Goal: Communication & Community: Ask a question

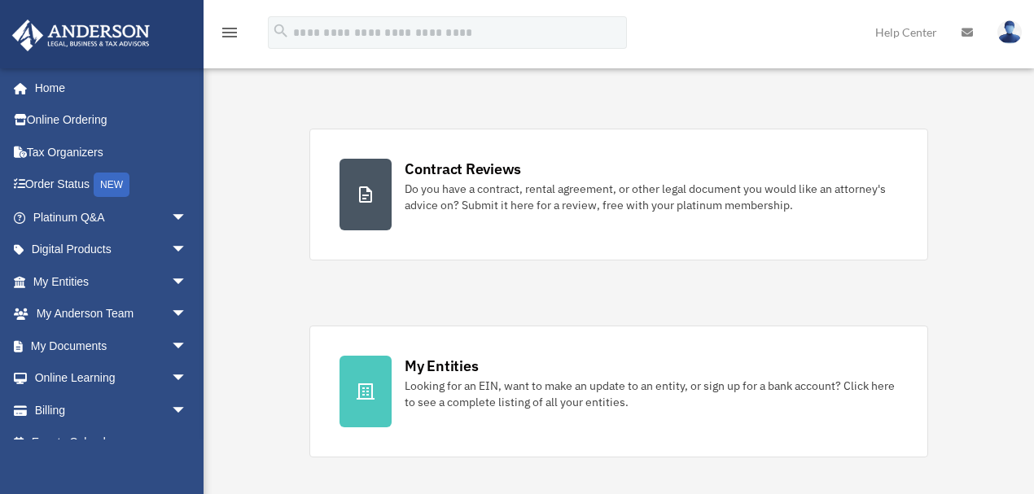
scroll to position [361, 0]
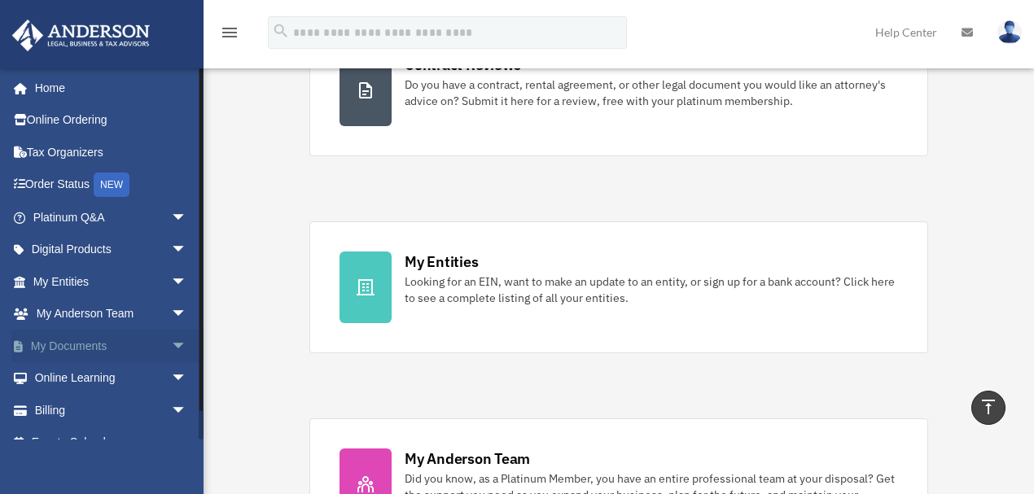
click at [76, 348] on link "My Documents arrow_drop_down" at bounding box center [111, 346] width 200 height 33
click at [174, 344] on span "arrow_drop_down" at bounding box center [187, 346] width 33 height 33
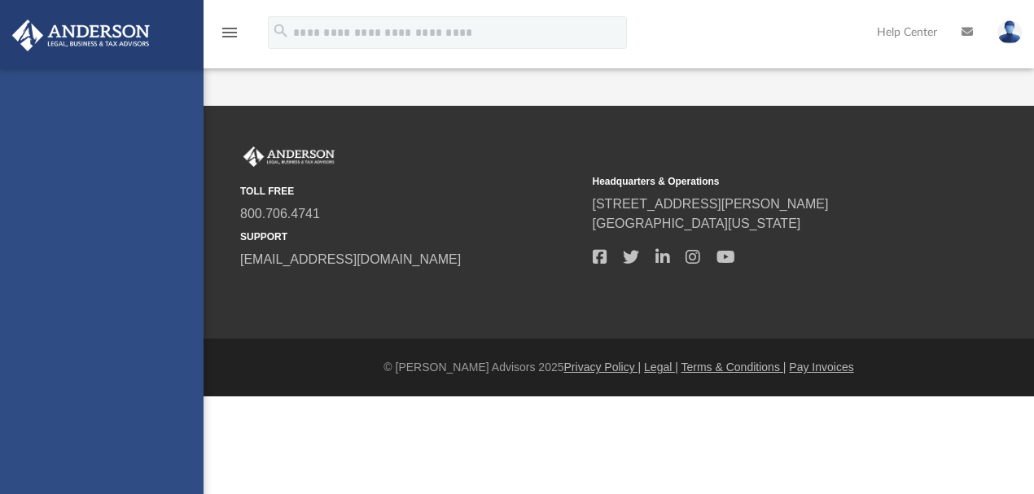
click at [117, 386] on div "[EMAIL_ADDRESS][DOMAIN_NAME] Sign Out [PERSON_NAME][EMAIL_ADDRESS][DOMAIN_NAME]…" at bounding box center [102, 315] width 204 height 494
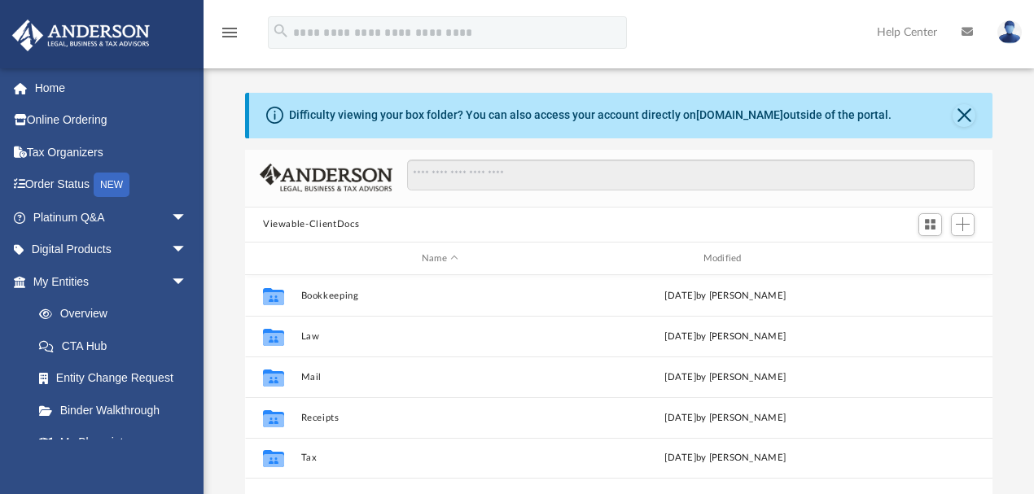
scroll to position [361, 739]
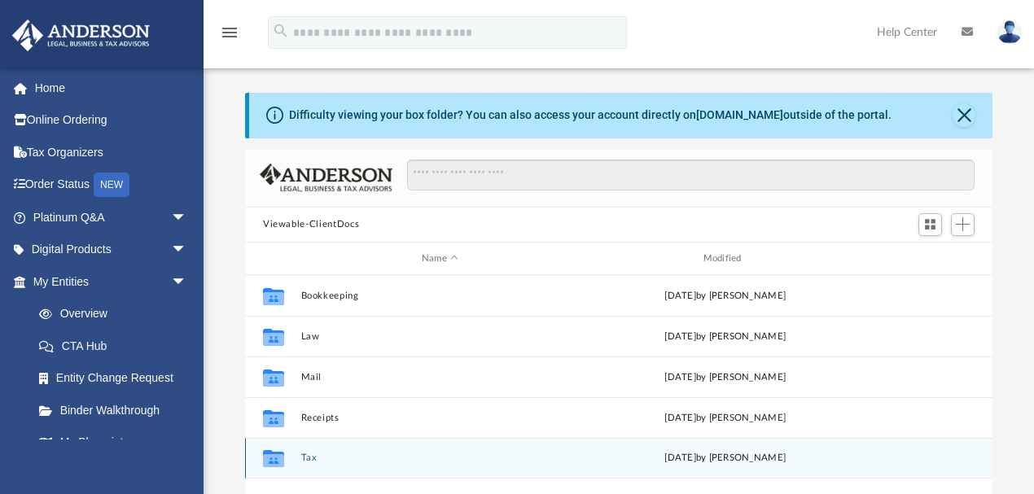
click at [297, 458] on div "Collaborated Folder Tax [DATE] by [PERSON_NAME]" at bounding box center [618, 458] width 747 height 41
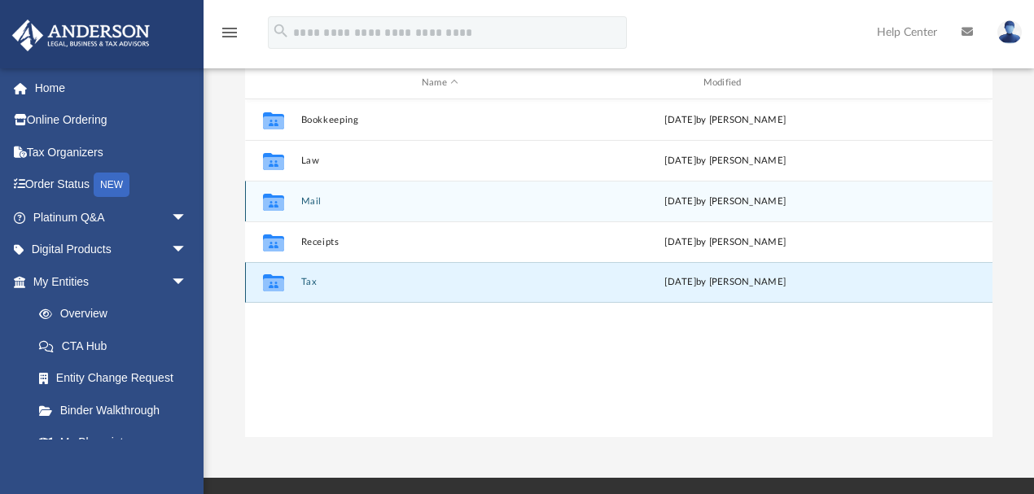
scroll to position [181, 0]
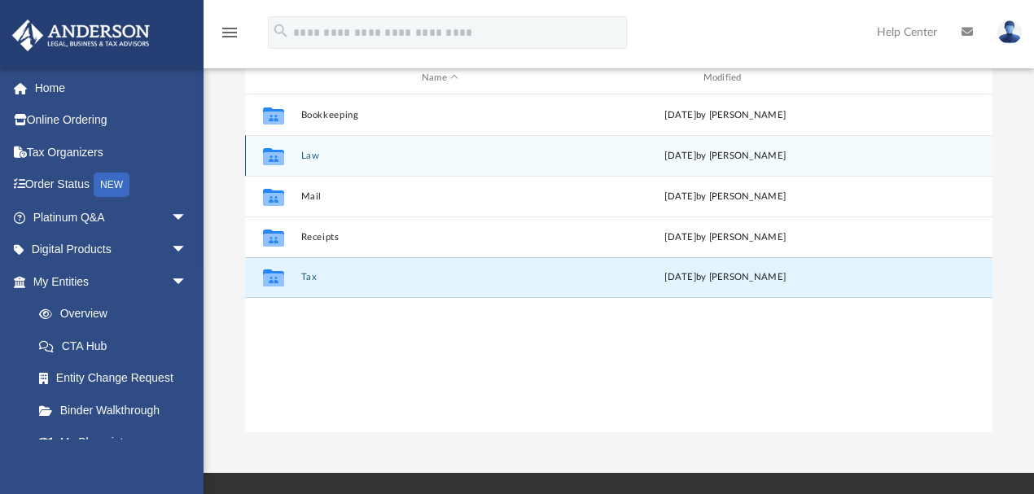
click at [315, 156] on button "Law" at bounding box center [440, 156] width 278 height 11
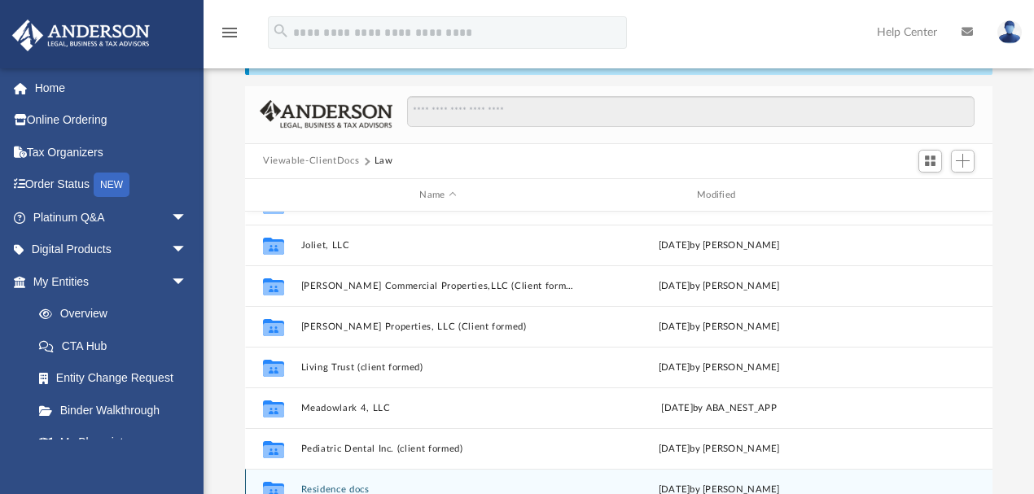
scroll to position [90, 0]
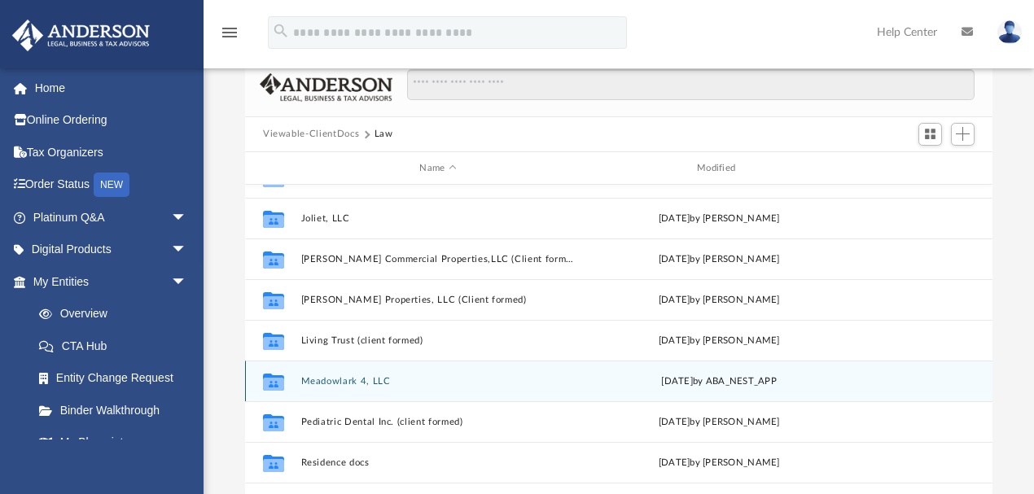
click at [339, 374] on div "Collaborated Folder Meadowlark 4, LLC Wed May 7 2025 by ABA_NEST_APP" at bounding box center [618, 381] width 747 height 41
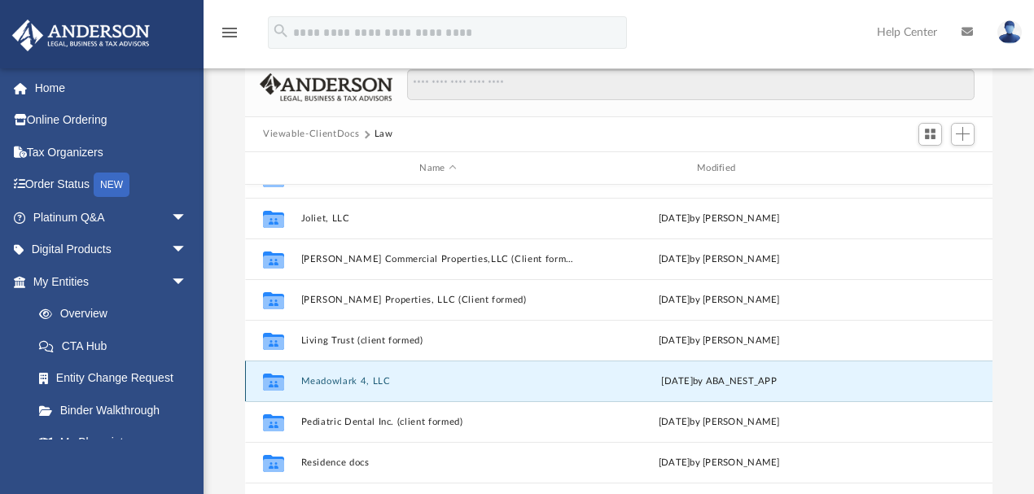
click at [278, 386] on icon "grid" at bounding box center [273, 382] width 21 height 17
click at [270, 381] on icon "grid" at bounding box center [273, 382] width 21 height 17
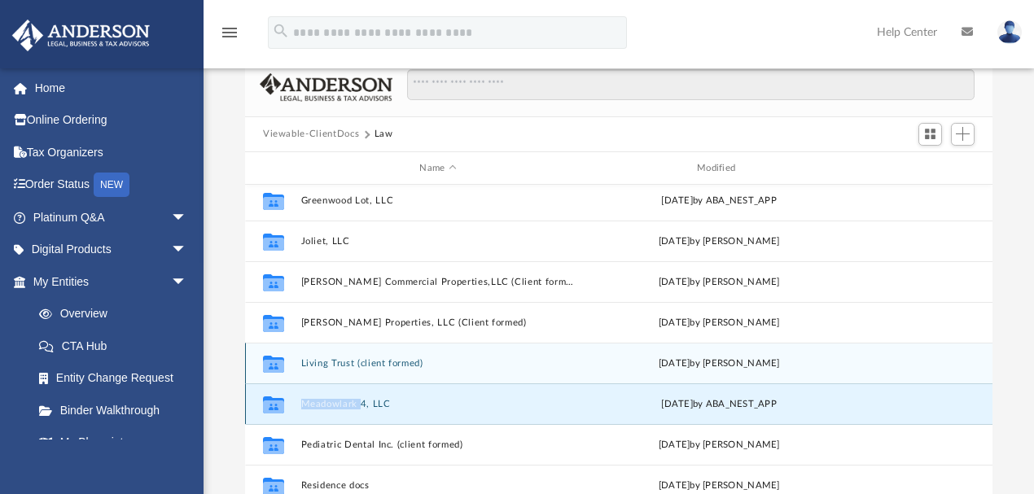
scroll to position [68, 0]
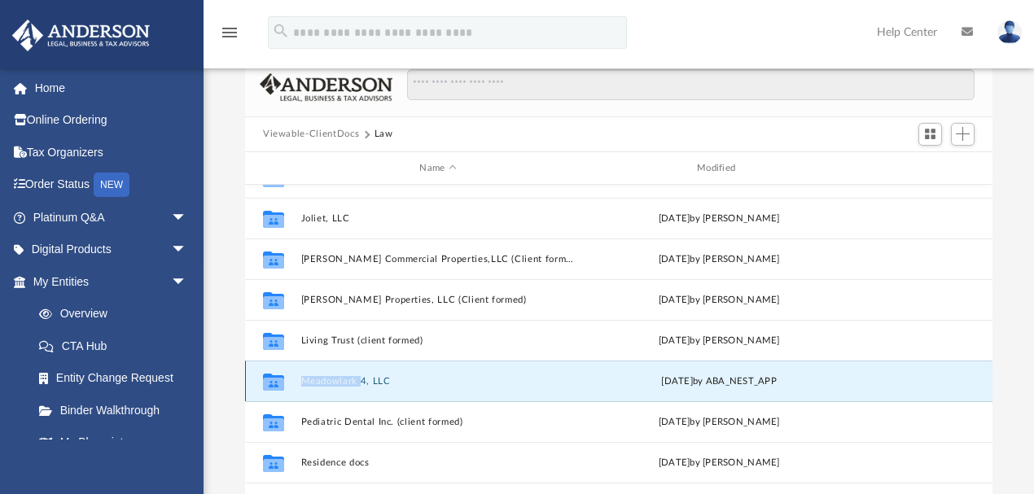
click at [348, 389] on div "Collaborated Folder Meadowlark 4, LLC Wed May 7 2025 by ABA_NEST_APP" at bounding box center [618, 381] width 747 height 41
click at [394, 384] on button "Meadowlark 4, LLC" at bounding box center [438, 381] width 274 height 11
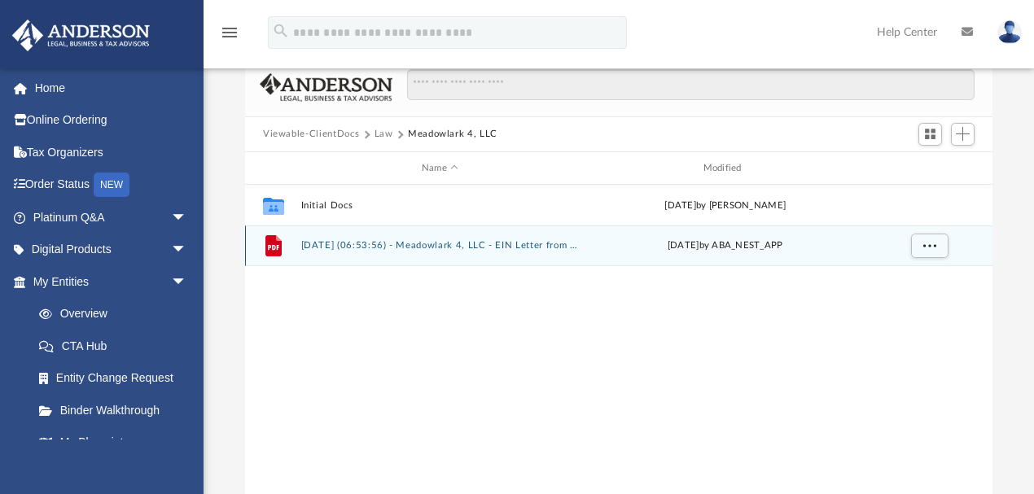
click at [578, 246] on button "2025.05.07 (06:53:56) - Meadowlark 4, LLC - EIN Letter from IRS.pdf" at bounding box center [440, 246] width 278 height 11
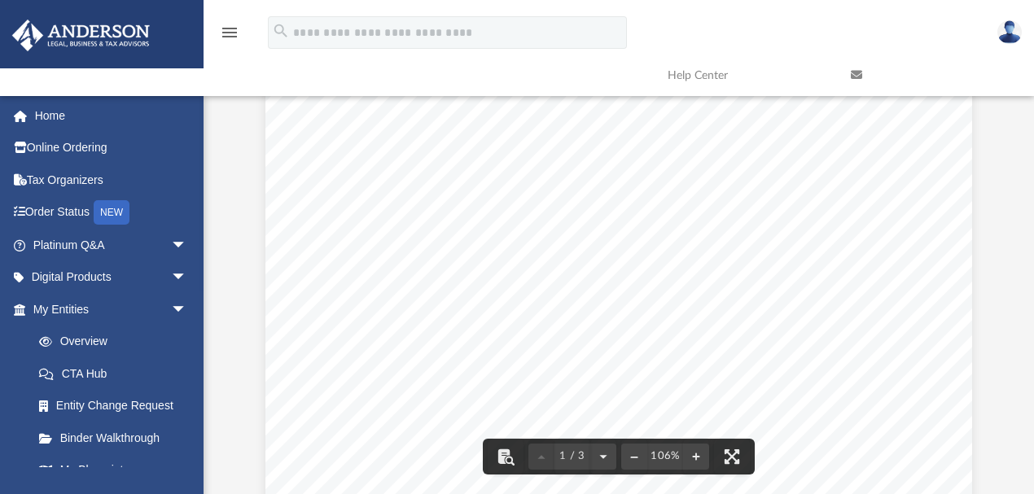
click at [955, 125] on div at bounding box center [618, 126] width 747 height 2
click at [951, 125] on div at bounding box center [618, 126] width 747 height 2
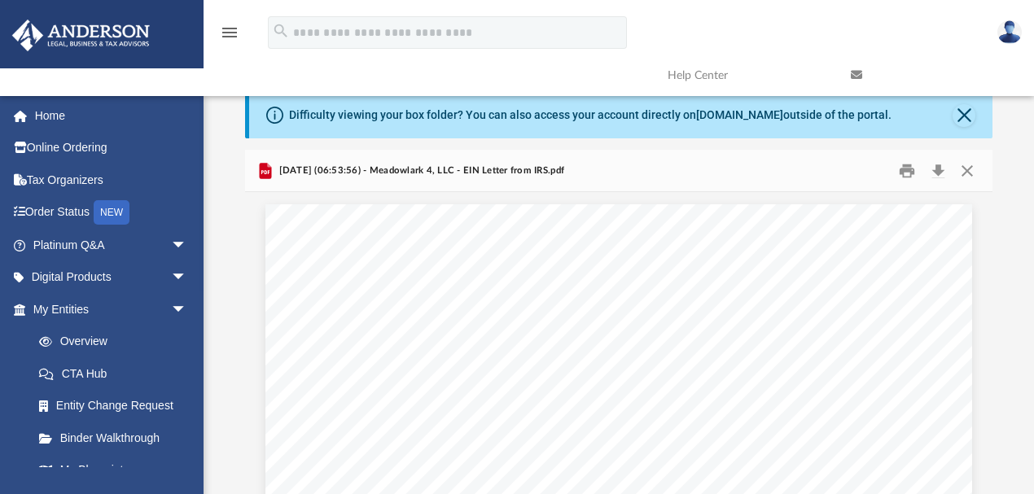
click at [953, 120] on div "Difficulty viewing your box folder? You can also access your account directly o…" at bounding box center [620, 116] width 743 height 46
click at [956, 119] on button "Close" at bounding box center [964, 115] width 23 height 23
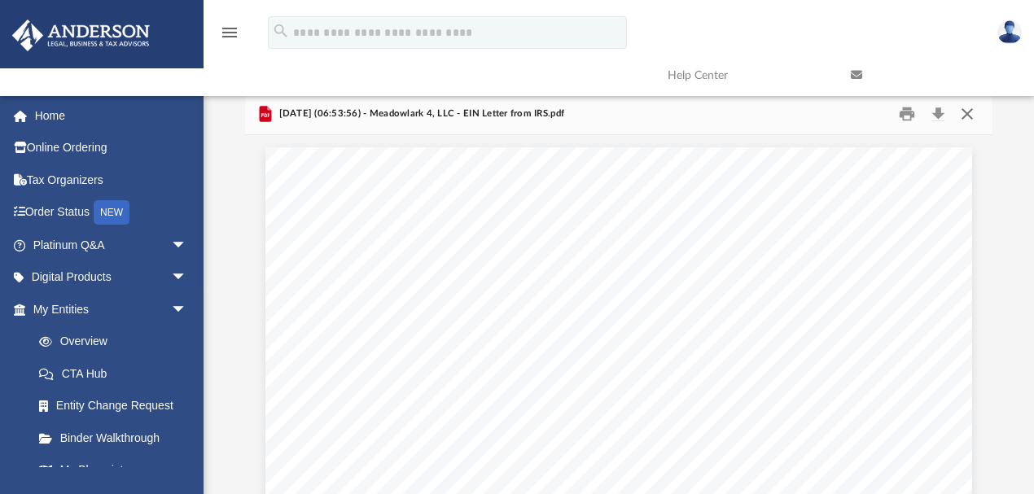
click at [963, 113] on button "Close" at bounding box center [967, 113] width 29 height 25
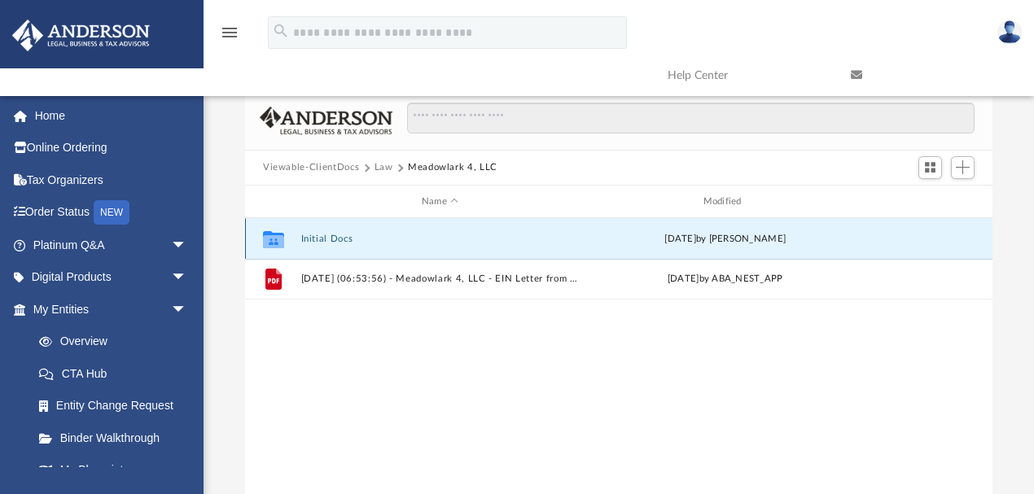
click at [330, 242] on button "Initial Docs" at bounding box center [440, 239] width 278 height 11
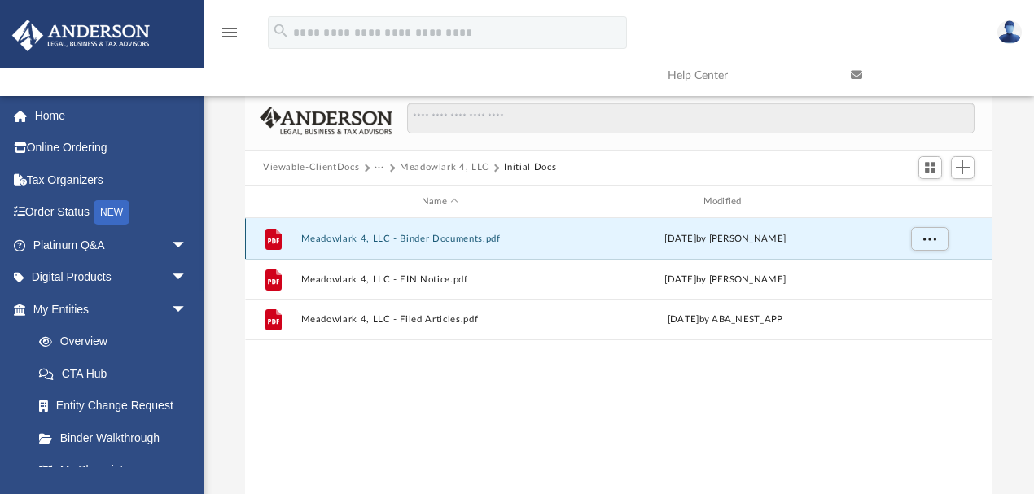
click at [392, 239] on button "Meadowlark 4, LLC - Binder Documents.pdf" at bounding box center [440, 239] width 278 height 11
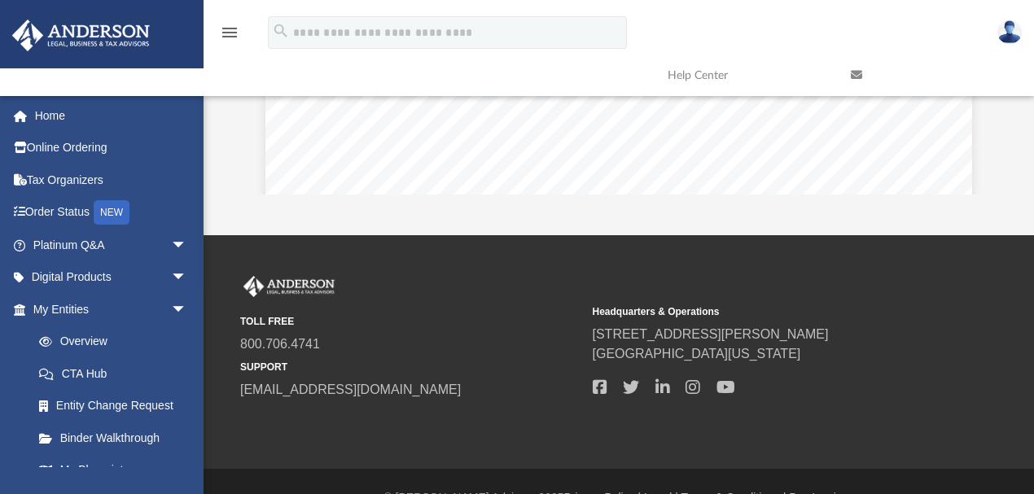
scroll to position [362, 0]
click at [379, 321] on small "TOLL FREE" at bounding box center [410, 320] width 341 height 15
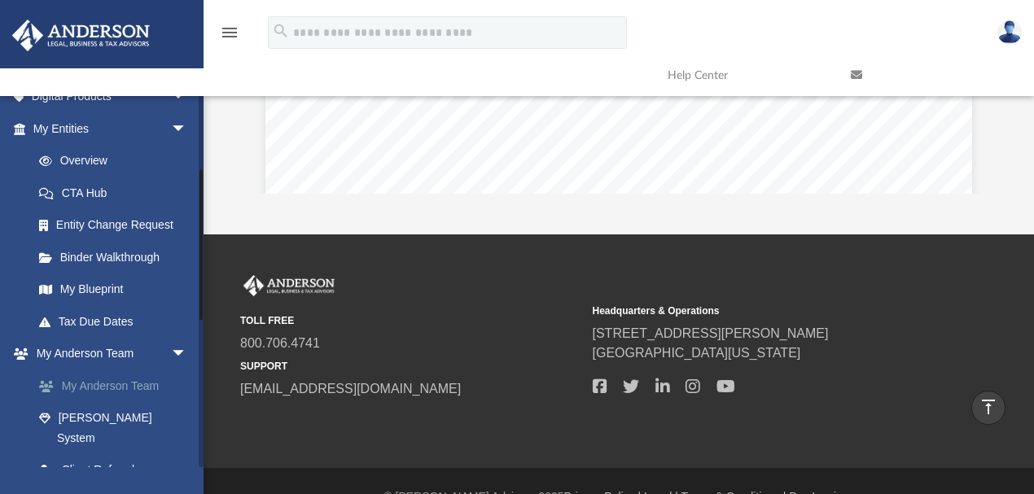
click at [107, 380] on link "My Anderson Team" at bounding box center [117, 386] width 189 height 33
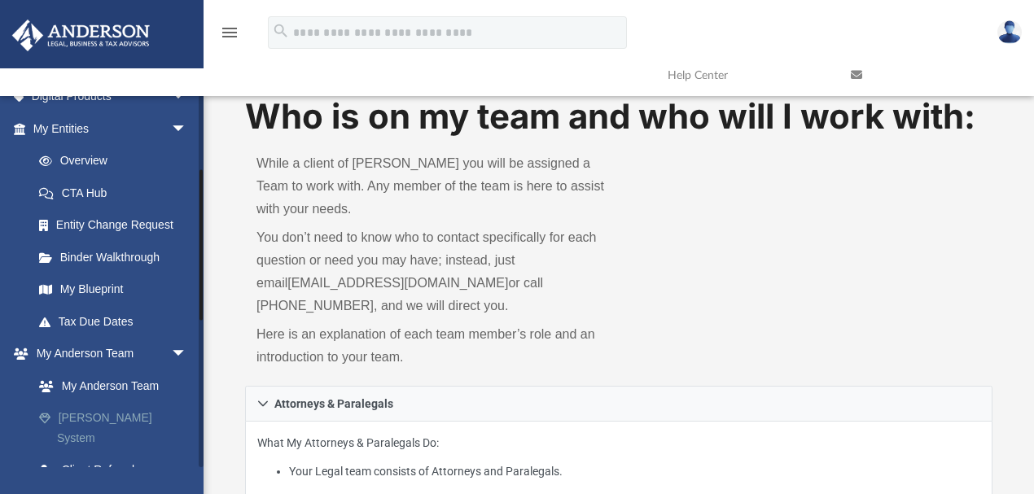
click at [77, 418] on link "[PERSON_NAME] System" at bounding box center [117, 428] width 189 height 52
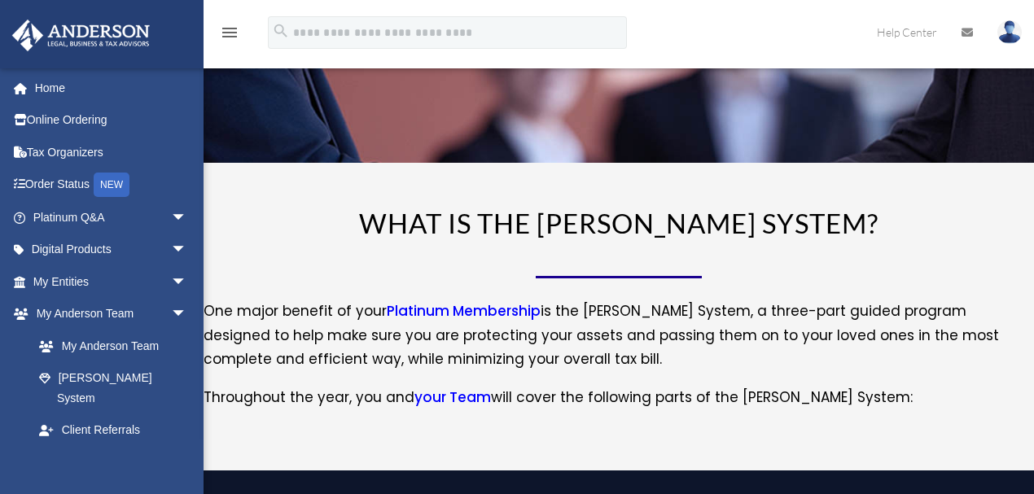
scroll to position [271, 0]
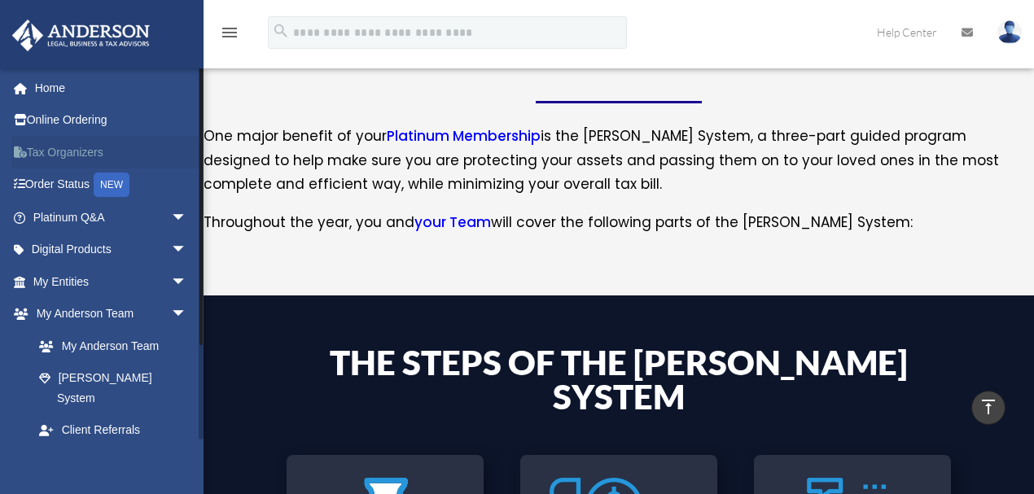
click at [32, 149] on link "Tax Organizers" at bounding box center [111, 152] width 200 height 33
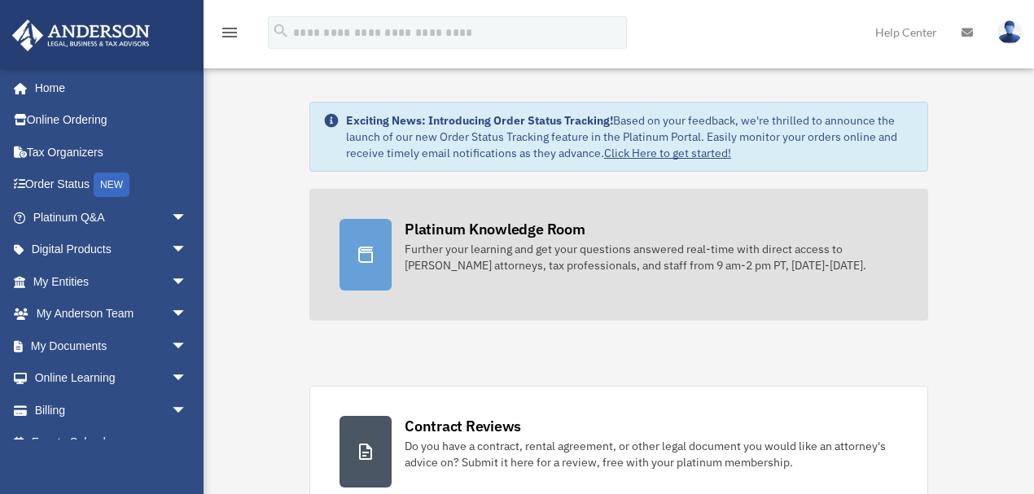
click at [566, 254] on div "Further your learning and get your questions answered real-time with direct acc…" at bounding box center [651, 257] width 493 height 33
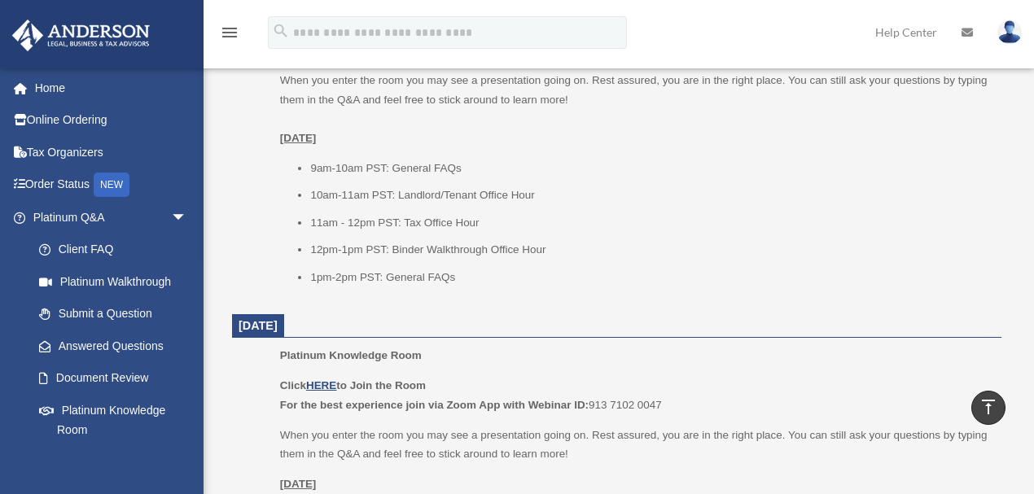
scroll to position [1266, 0]
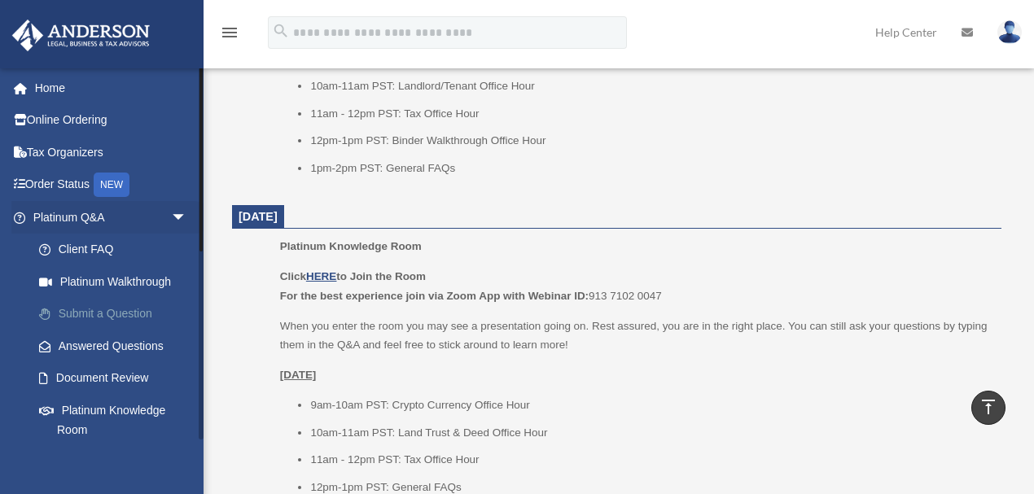
click at [111, 314] on link "Submit a Question" at bounding box center [117, 314] width 189 height 33
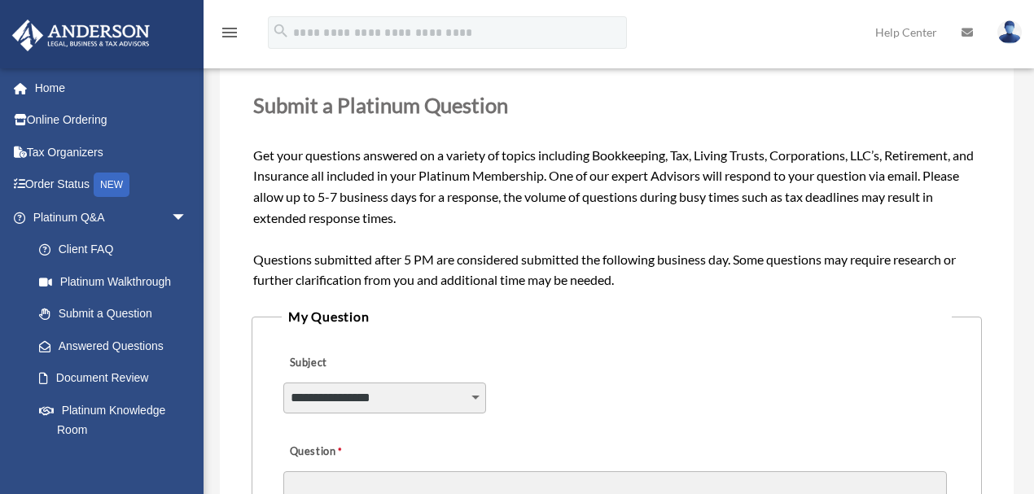
scroll to position [361, 0]
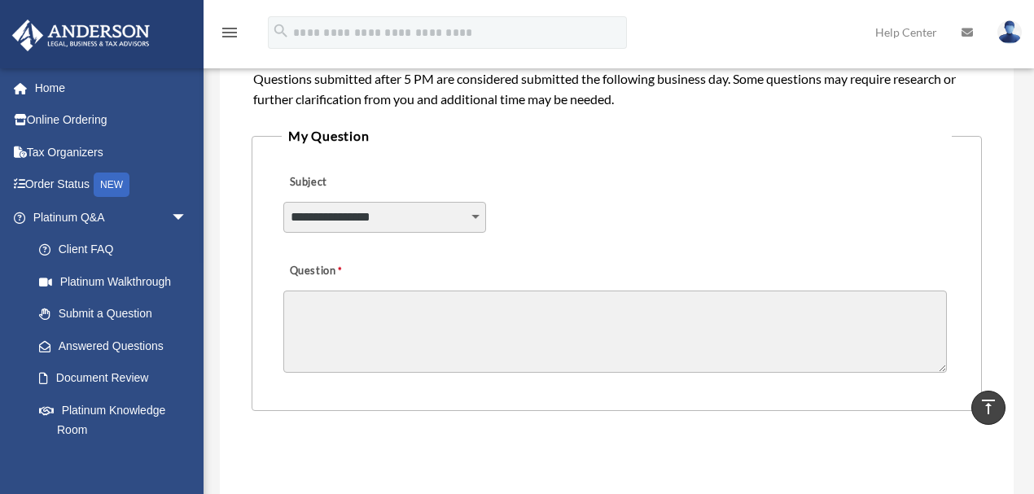
click at [471, 218] on select "**********" at bounding box center [384, 217] width 203 height 31
select select "******"
click at [283, 202] on select "**********" at bounding box center [384, 217] width 203 height 31
click at [389, 335] on textarea "Question" at bounding box center [615, 332] width 664 height 82
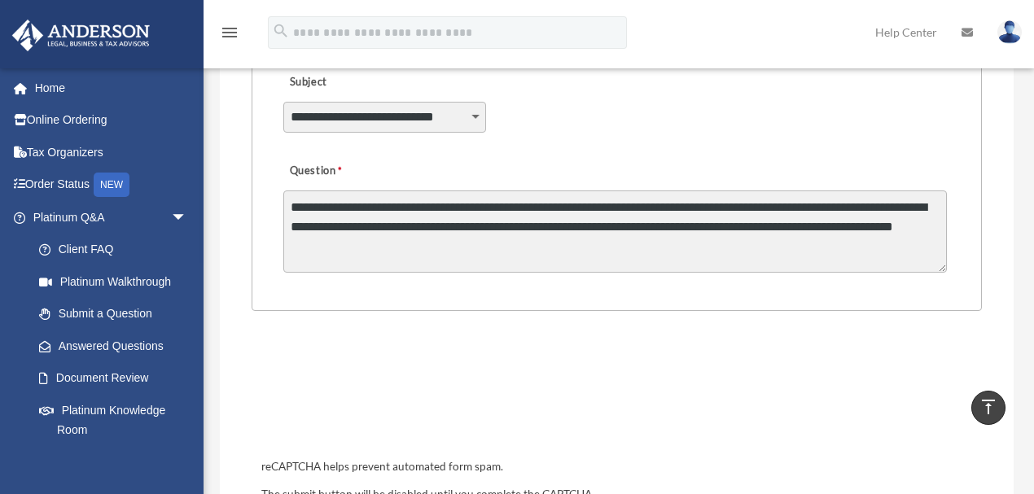
scroll to position [542, 0]
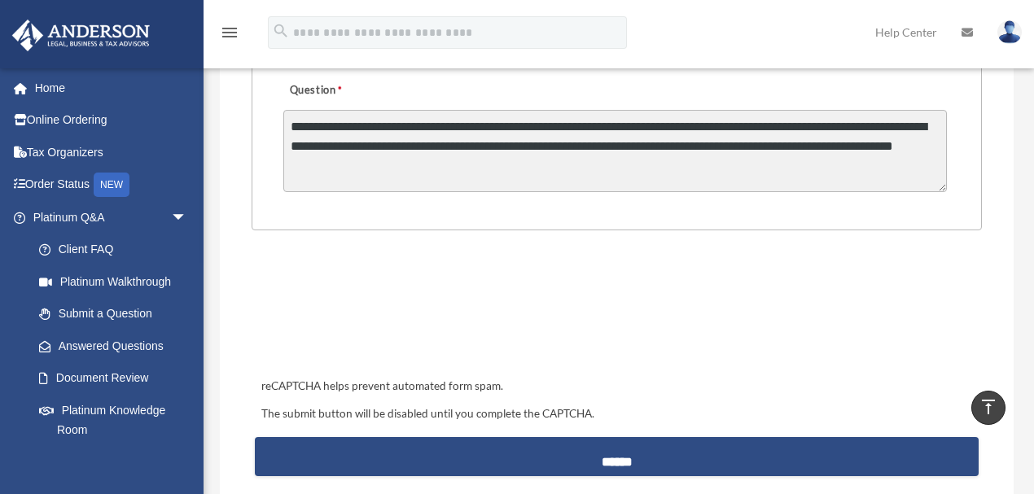
type textarea "**********"
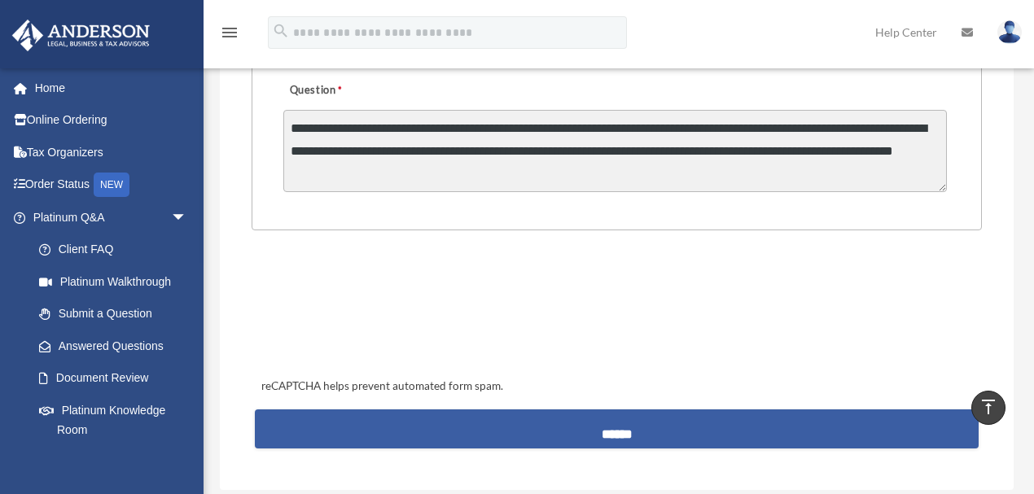
click at [633, 434] on input "******" at bounding box center [617, 429] width 724 height 39
